Goal: Task Accomplishment & Management: Use online tool/utility

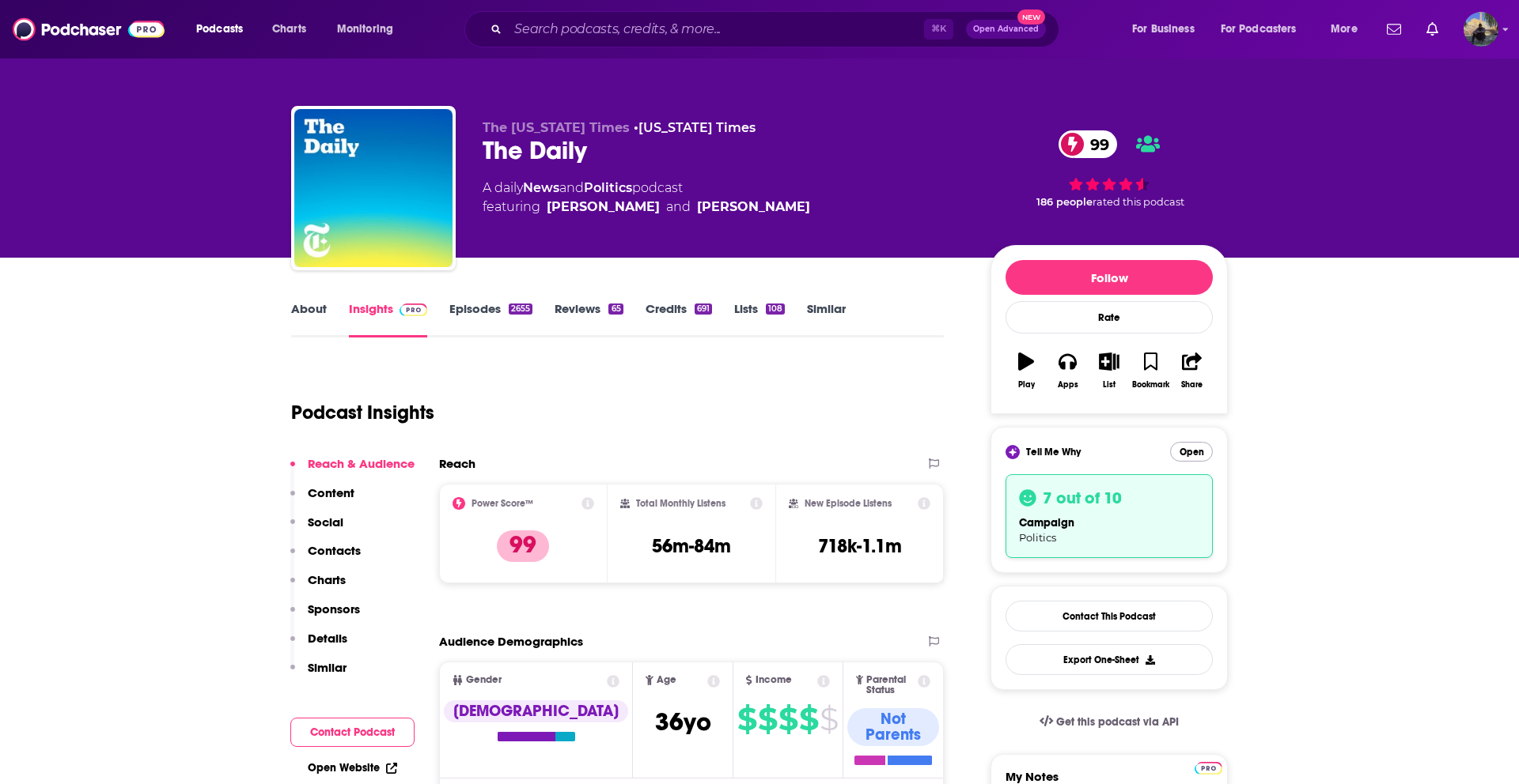
click at [1193, 453] on button "Open" at bounding box center [1191, 452] width 42 height 20
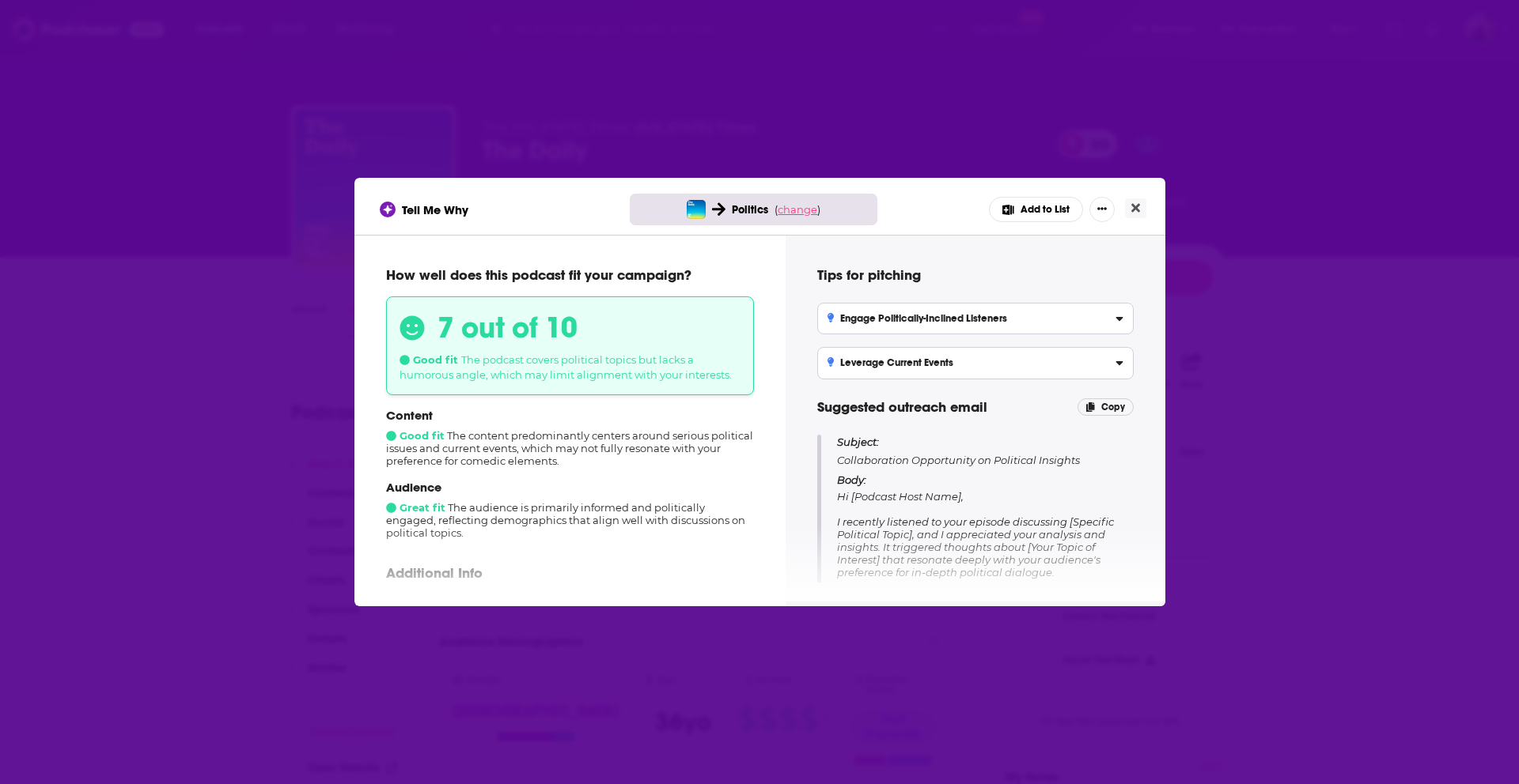
click at [799, 209] on span "change" at bounding box center [798, 209] width 40 height 12
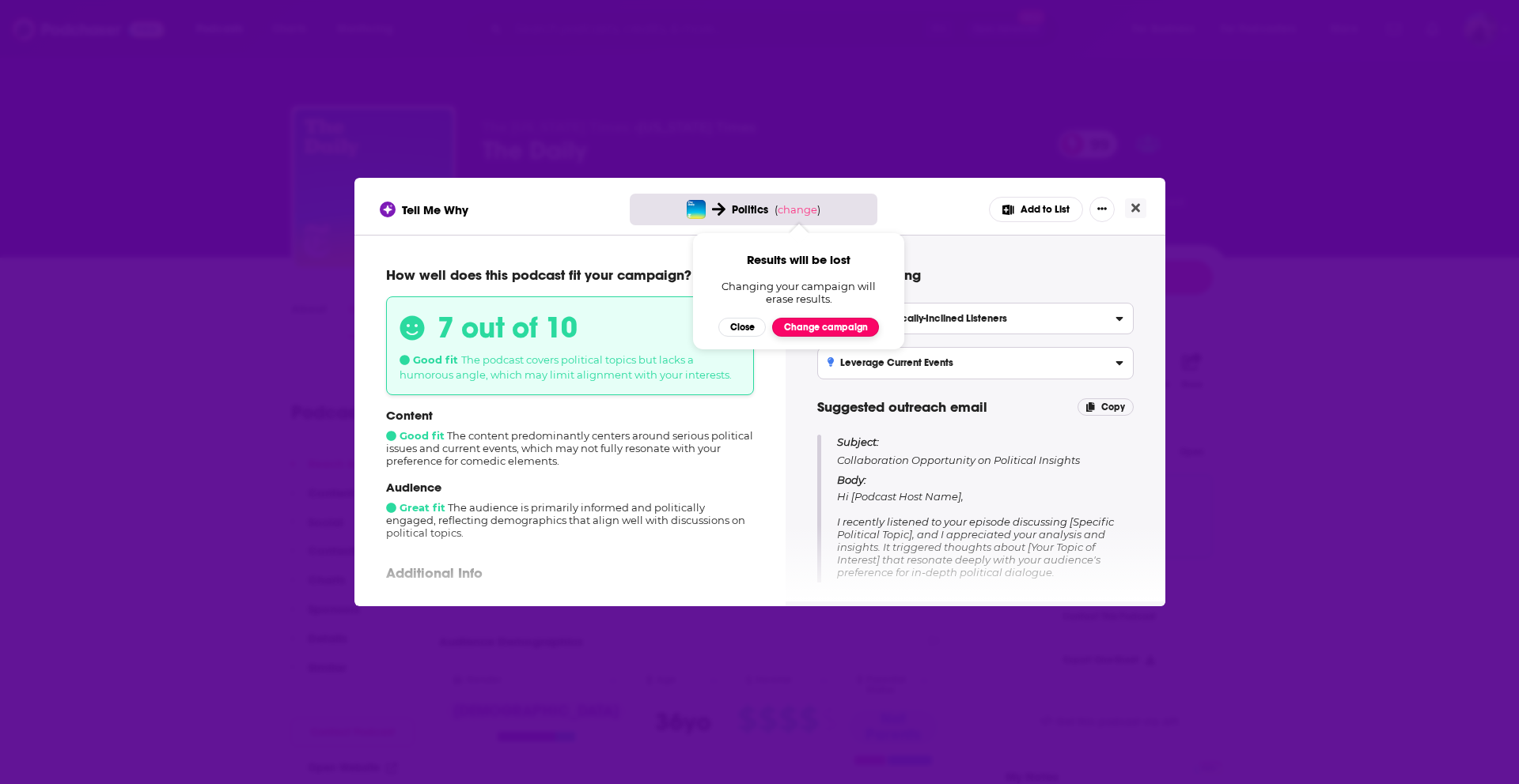
click at [811, 322] on button "Change campaign" at bounding box center [825, 327] width 107 height 19
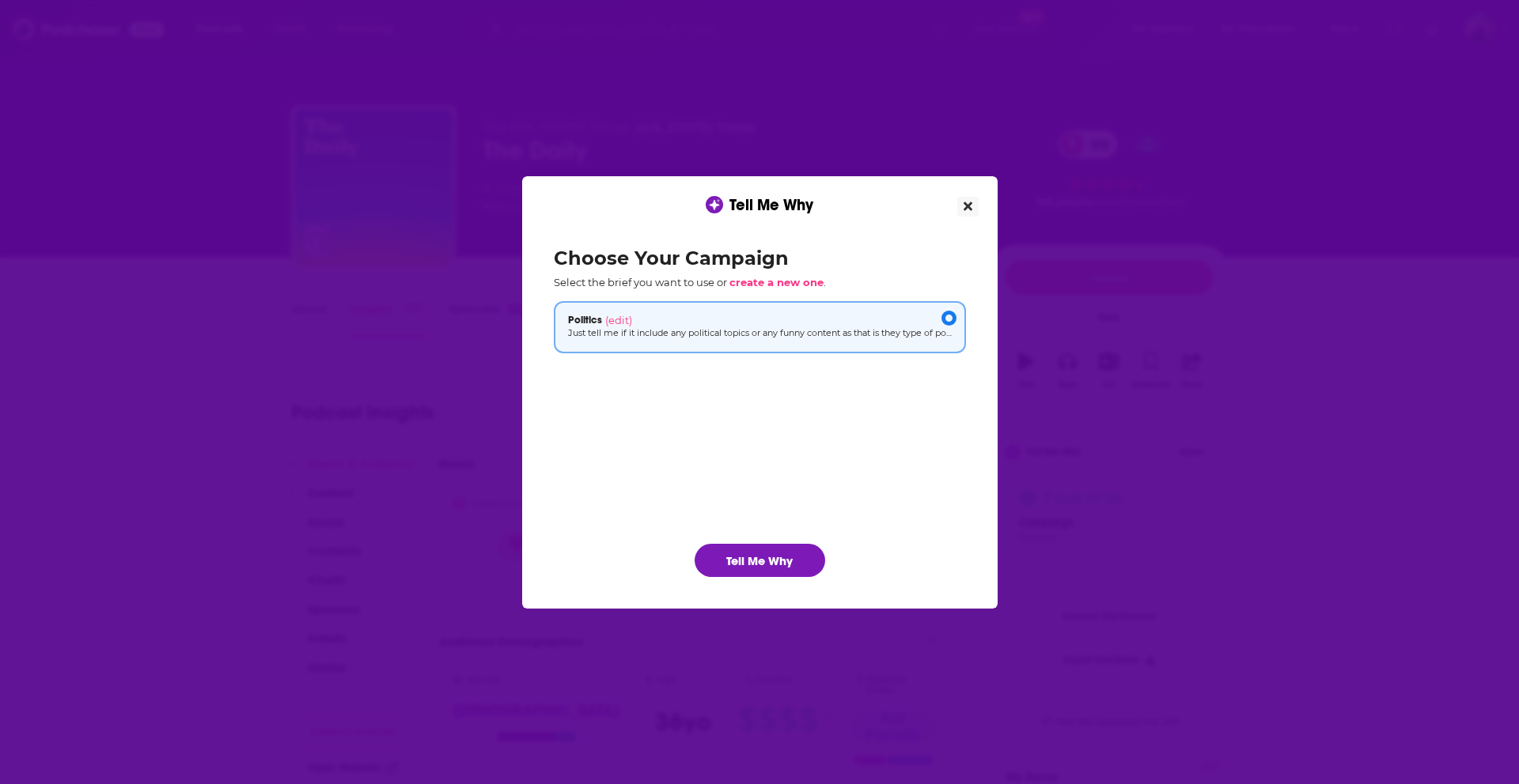
click at [969, 204] on icon "Close" at bounding box center [968, 206] width 8 height 8
